Goal: Find specific page/section: Find specific page/section

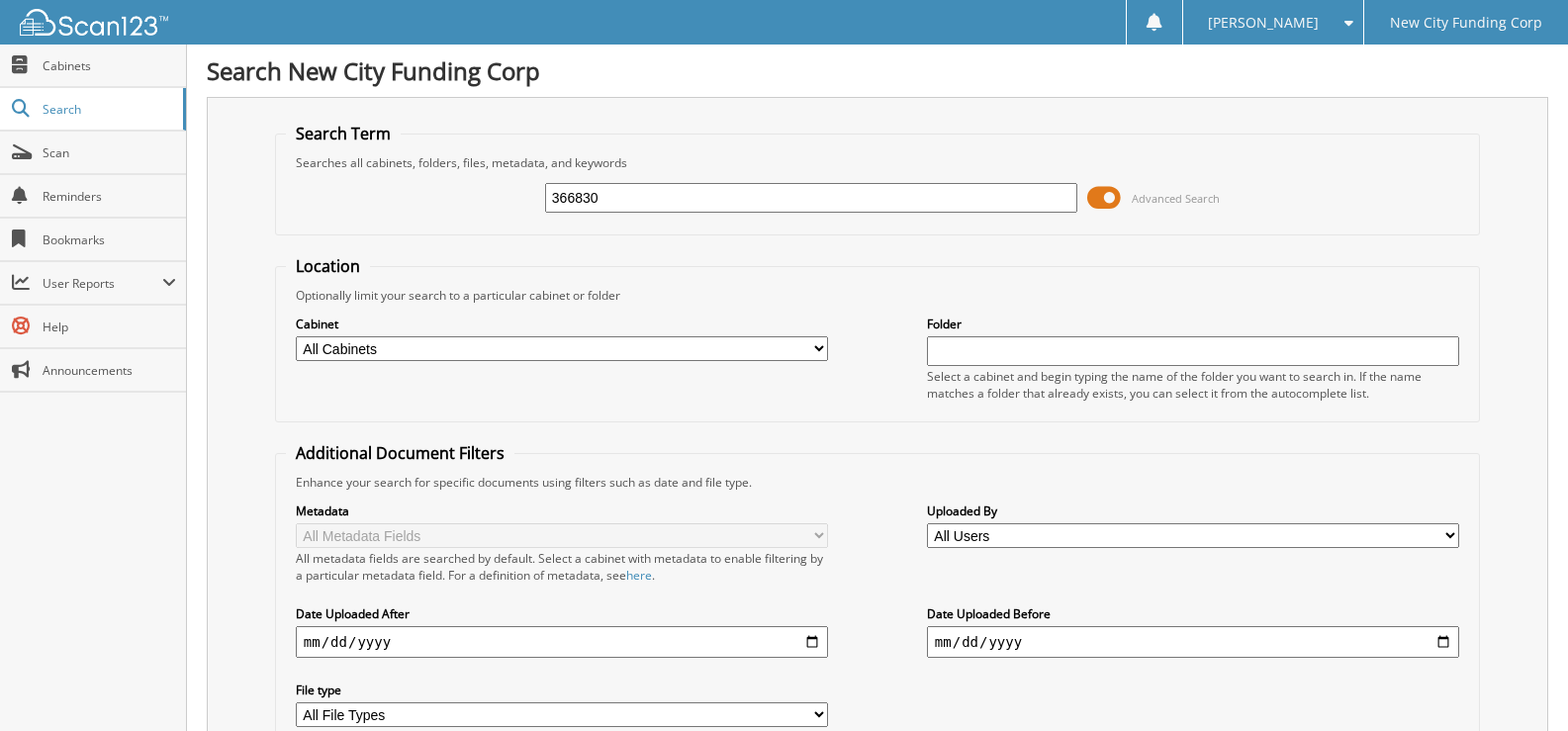
type input "366830"
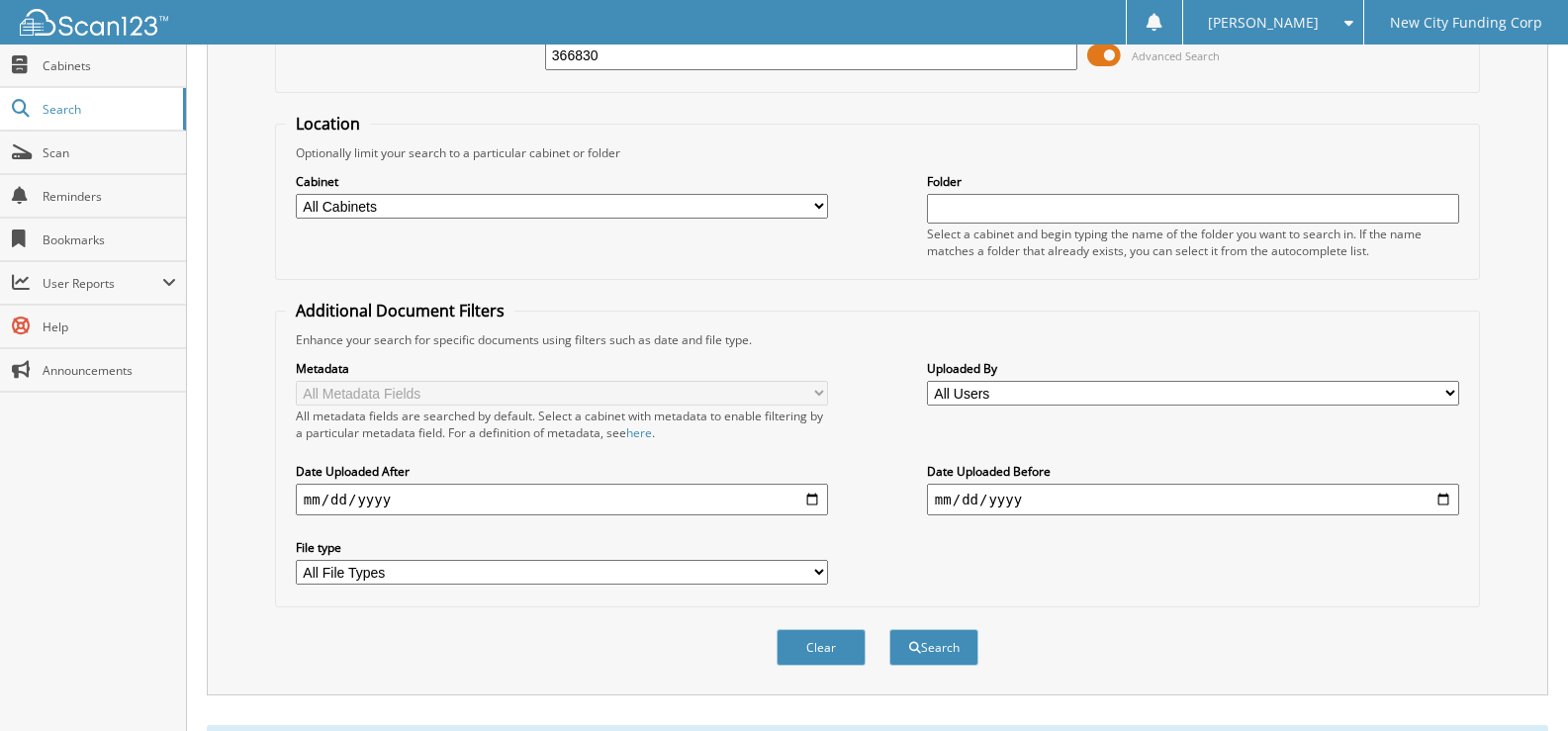
scroll to position [396, 0]
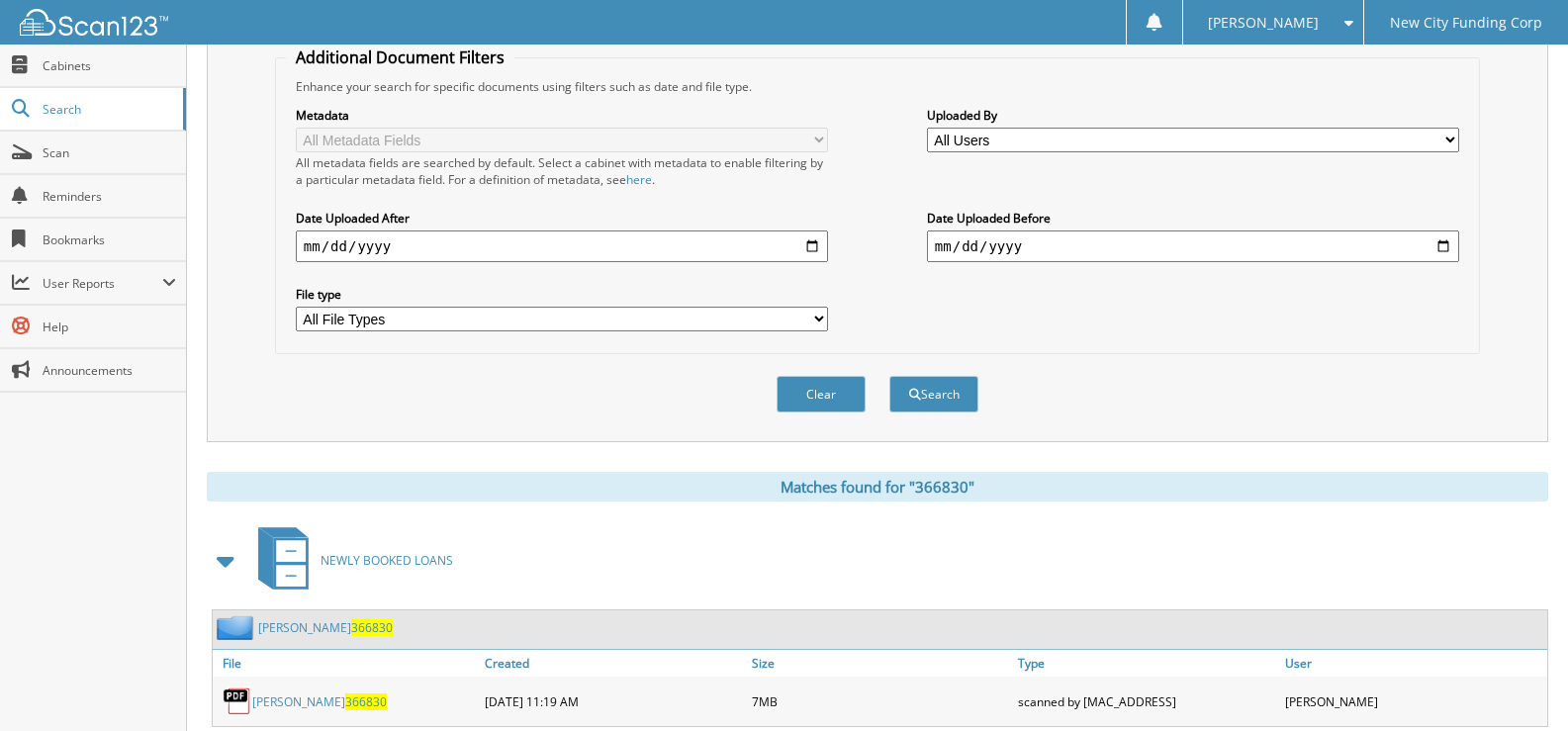
click at [290, 692] on div "[PERSON_NAME] 366830" at bounding box center [345, 701] width 267 height 40
click at [289, 694] on link "[PERSON_NAME] 366830" at bounding box center [320, 701] width 135 height 17
